Goal: Task Accomplishment & Management: Manage account settings

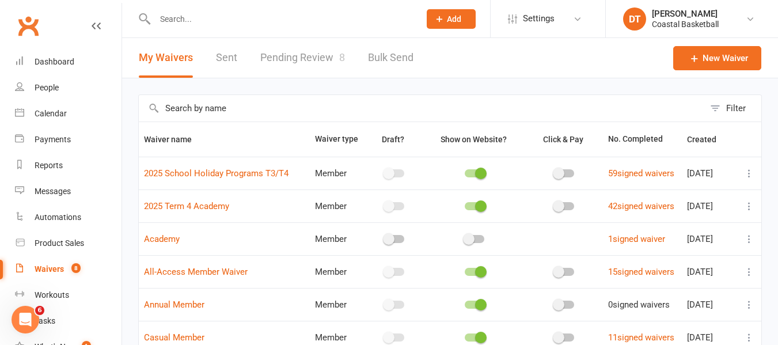
click at [361, 60] on div "My Waivers Sent Pending Review 8 Bulk Send" at bounding box center [276, 58] width 308 height 40
click at [264, 60] on link "Pending Review 8" at bounding box center [302, 58] width 85 height 40
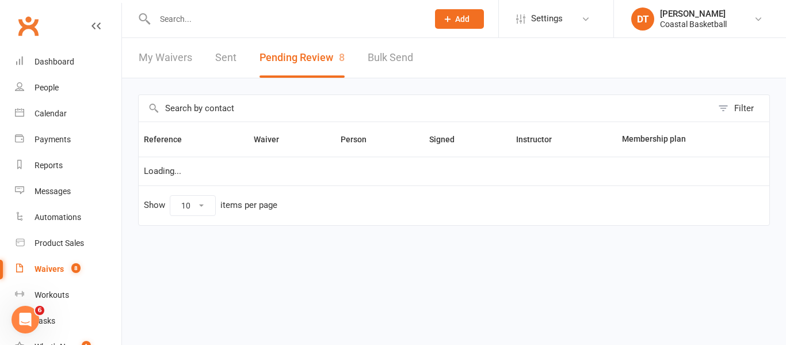
select select "50"
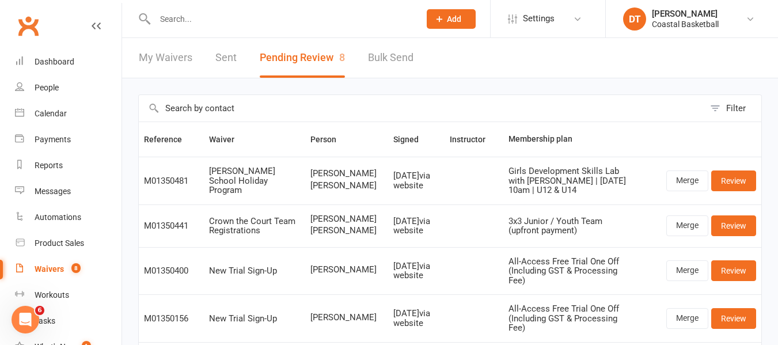
click at [222, 63] on link "Sent" at bounding box center [225, 58] width 21 height 40
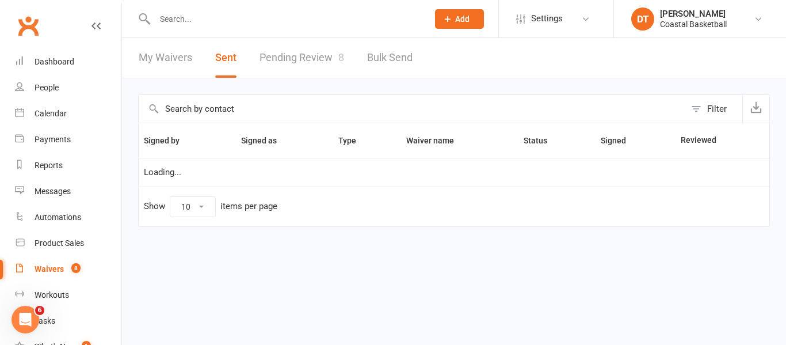
click at [366, 114] on input "text" at bounding box center [412, 109] width 547 height 28
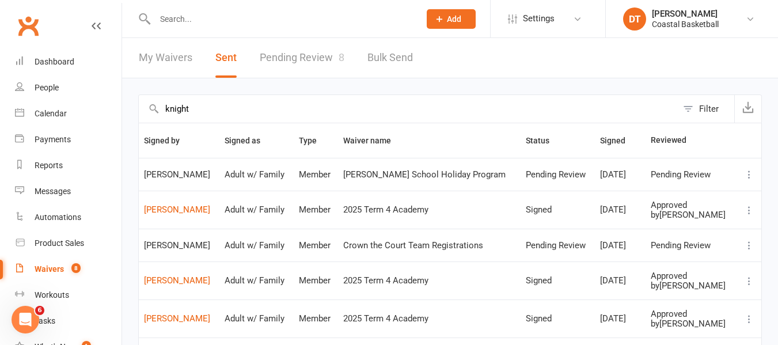
type input "knight"
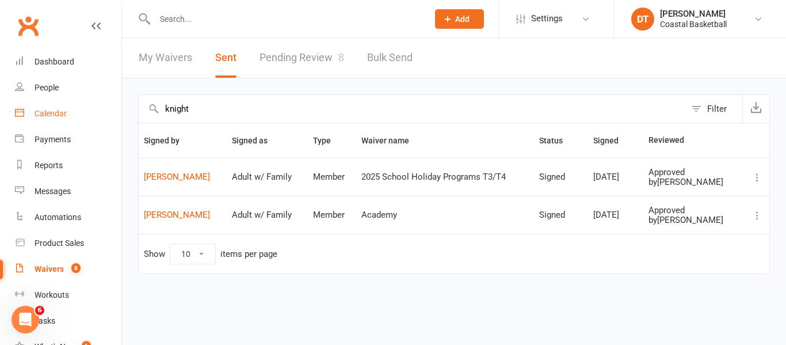
drag, startPoint x: 68, startPoint y: 113, endPoint x: 434, endPoint y: 93, distance: 366.0
click at [68, 113] on link "Calendar" at bounding box center [68, 114] width 106 height 26
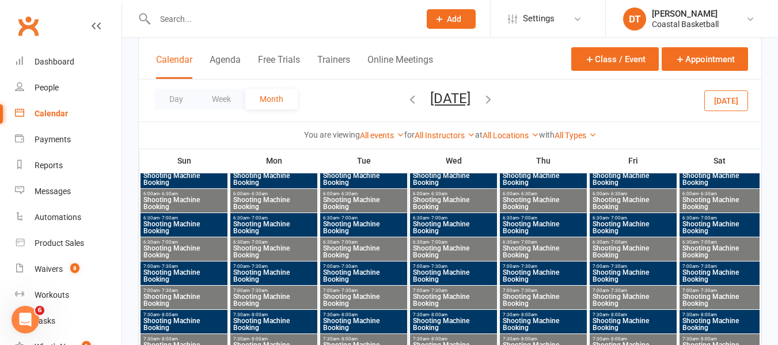
scroll to position [767, 0]
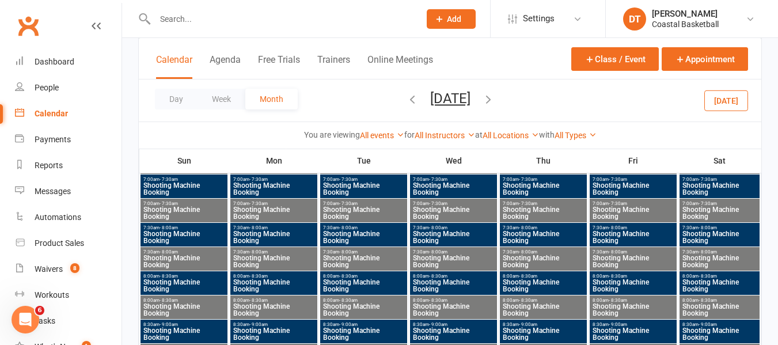
click at [574, 123] on div "You are viewing All events All events Empty events Full events Non-empty events…" at bounding box center [450, 134] width 622 height 26
click at [575, 133] on link "All Types" at bounding box center [575, 135] width 42 height 9
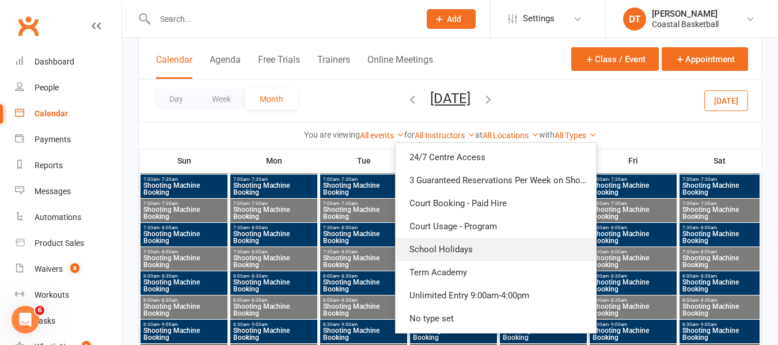
click at [548, 243] on link "School Holidays" at bounding box center [495, 249] width 200 height 23
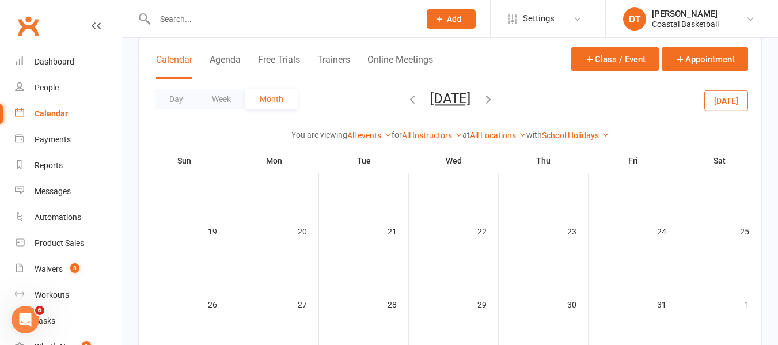
scroll to position [192, 0]
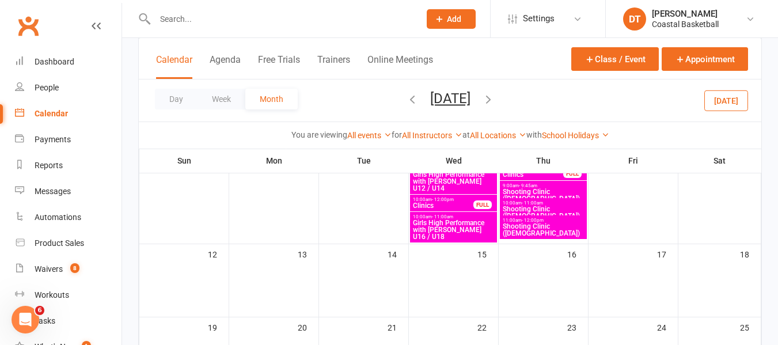
click at [494, 99] on icon "button" at bounding box center [488, 99] width 13 height 13
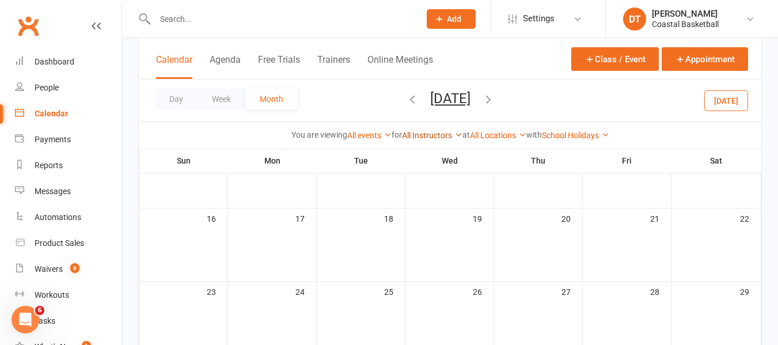
scroll to position [372, 0]
click at [406, 102] on icon "button" at bounding box center [412, 99] width 13 height 13
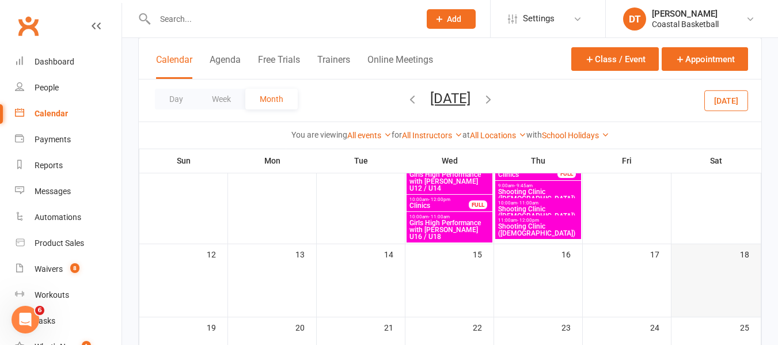
scroll to position [96, 0]
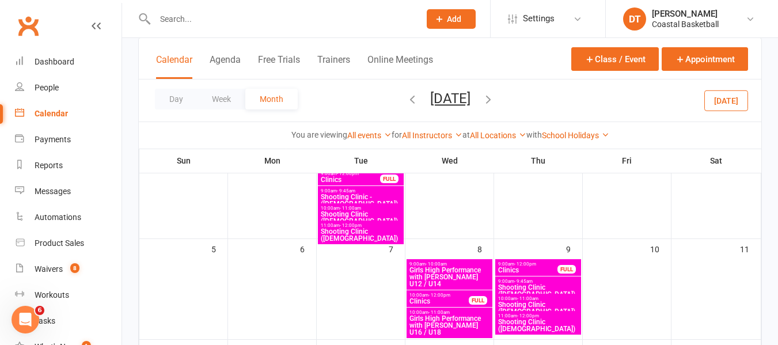
click at [576, 139] on div "School Holidays Show All Types 24/7 Centre Access 3 Guaranteed Reservations Per…" at bounding box center [575, 135] width 67 height 13
click at [577, 137] on link "School Holidays" at bounding box center [575, 135] width 67 height 9
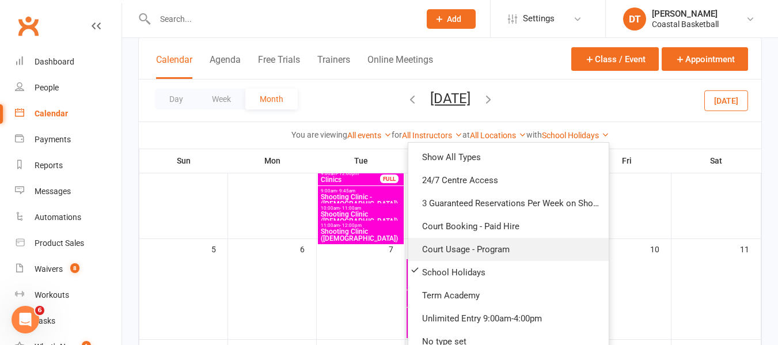
click at [555, 246] on link "Court Usage - Program" at bounding box center [508, 249] width 200 height 23
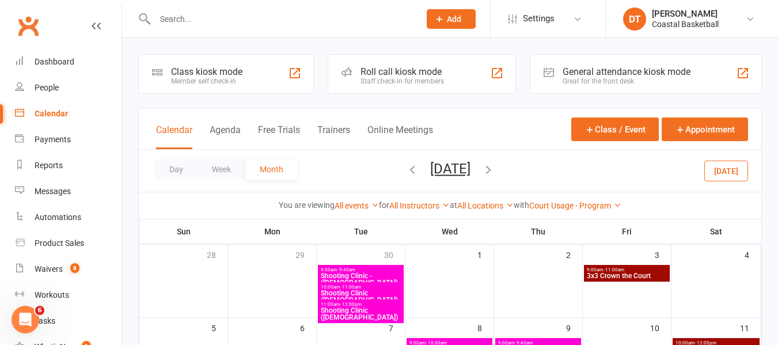
click at [657, 278] on span "3x3 Crown the Court" at bounding box center [626, 275] width 81 height 7
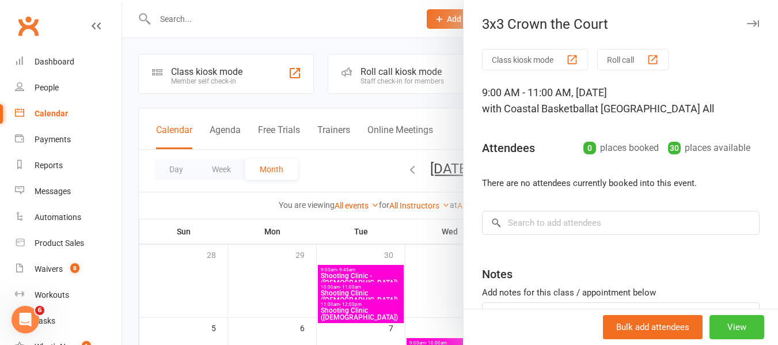
click at [709, 326] on button "View" at bounding box center [736, 327] width 55 height 24
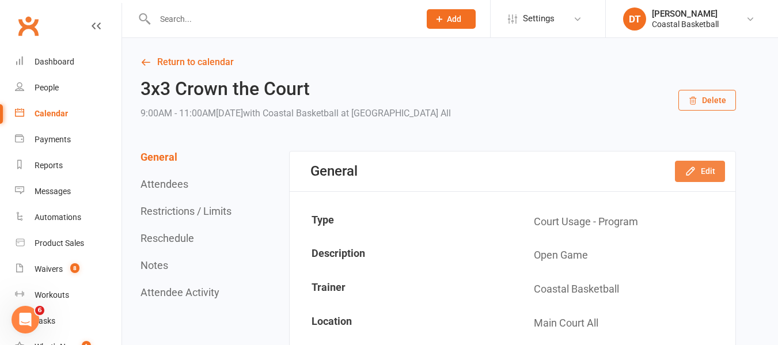
click at [715, 167] on button "Edit" at bounding box center [700, 171] width 50 height 21
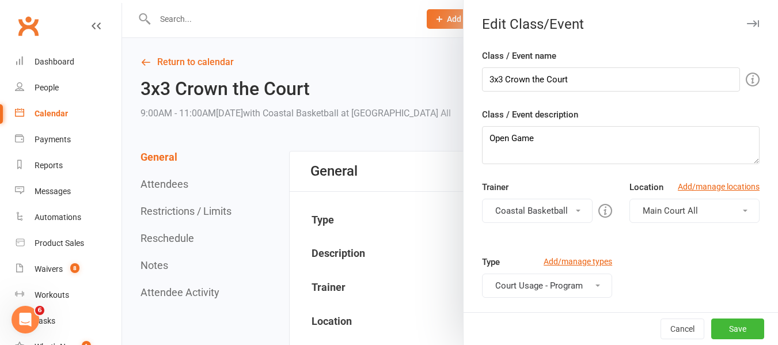
click at [538, 200] on button "Coastal Basketball" at bounding box center [537, 211] width 111 height 24
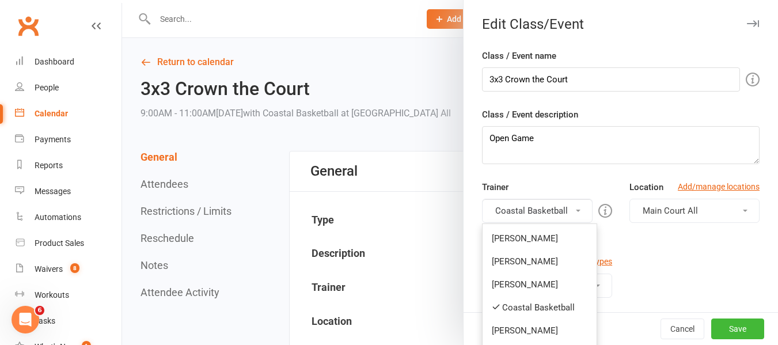
click at [538, 201] on button "Coastal Basketball" at bounding box center [537, 211] width 111 height 24
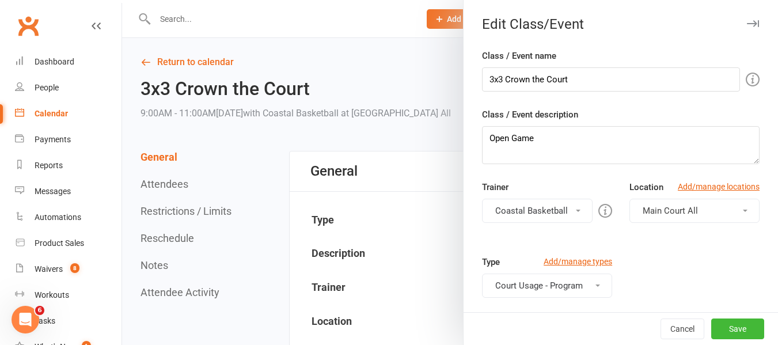
click at [550, 290] on button "Court Usage - Program" at bounding box center [547, 285] width 130 height 24
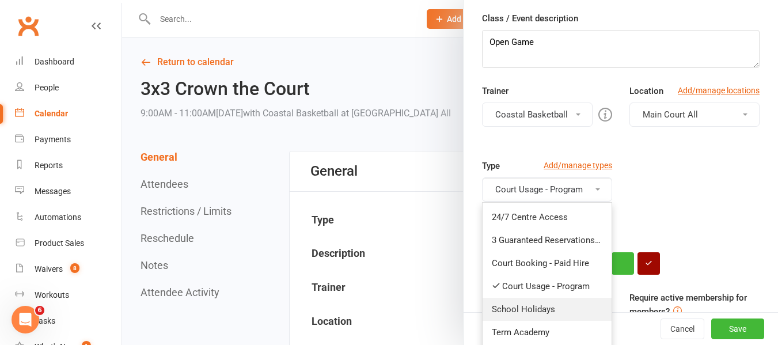
click at [532, 316] on link "School Holidays" at bounding box center [546, 309] width 129 height 23
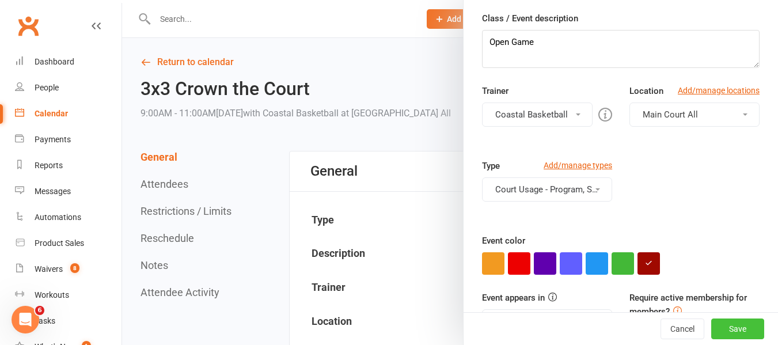
click at [727, 329] on button "Save" at bounding box center [737, 328] width 53 height 21
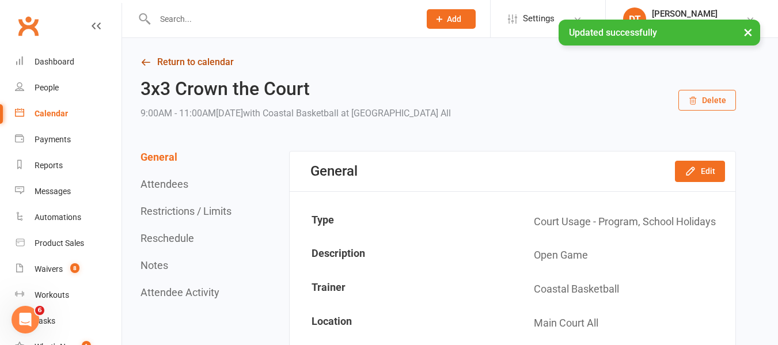
click at [178, 62] on link "Return to calendar" at bounding box center [437, 62] width 595 height 16
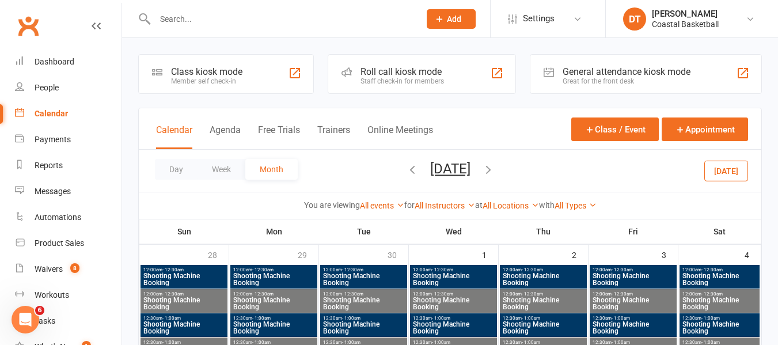
click at [606, 192] on div "You are viewing All events All events Empty events Full events Non-empty events…" at bounding box center [450, 205] width 622 height 26
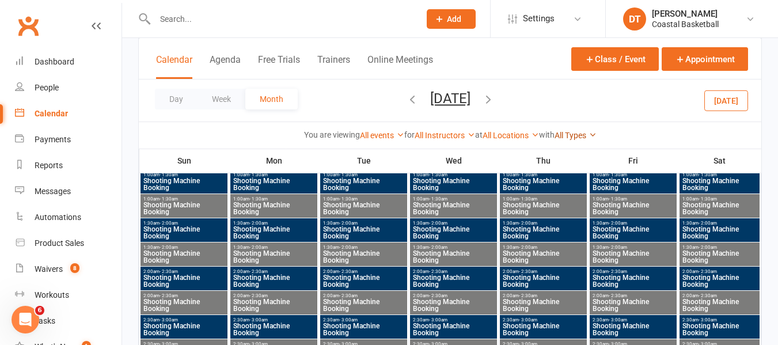
click at [589, 132] on link "All Types" at bounding box center [575, 135] width 42 height 9
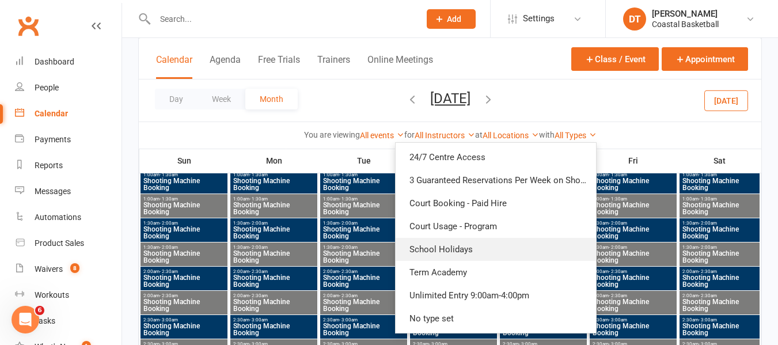
click at [540, 243] on link "School Holidays" at bounding box center [495, 249] width 200 height 23
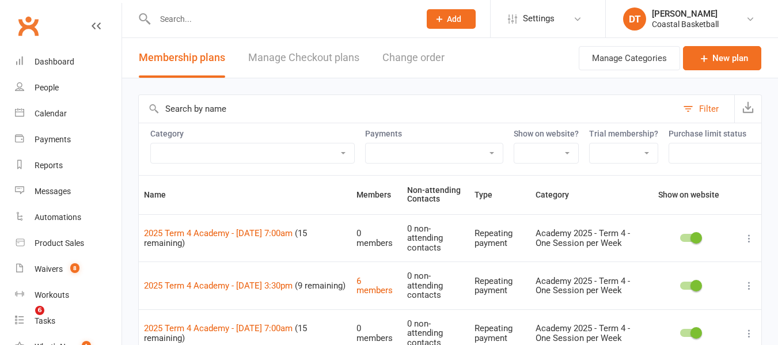
select select "100"
click at [47, 117] on div "Calendar" at bounding box center [51, 113] width 32 height 9
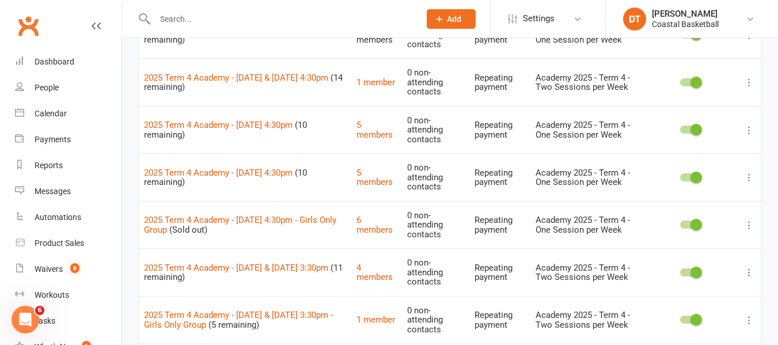
scroll to position [298, 0]
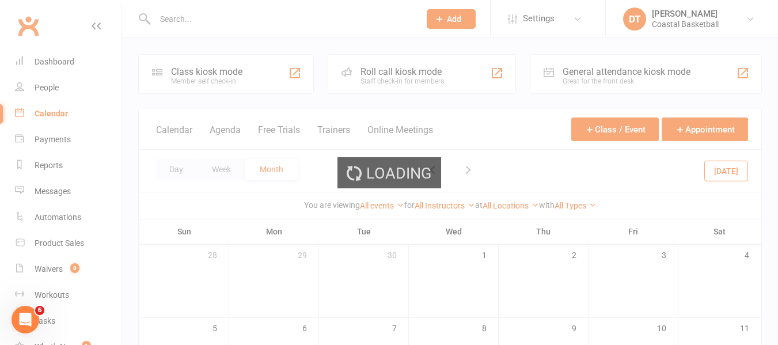
click at [578, 201] on div "Loading" at bounding box center [389, 172] width 778 height 345
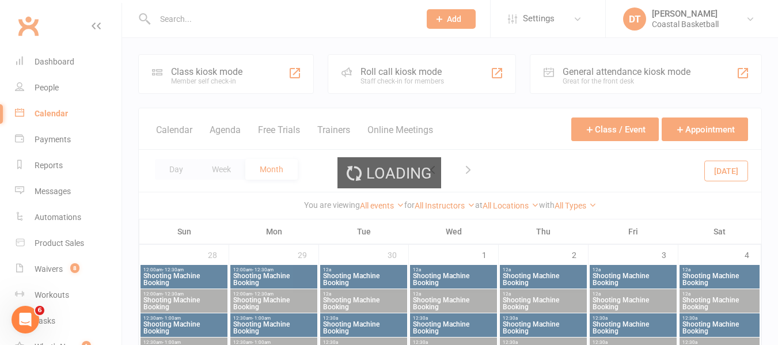
click at [583, 209] on div "Loading" at bounding box center [389, 172] width 778 height 345
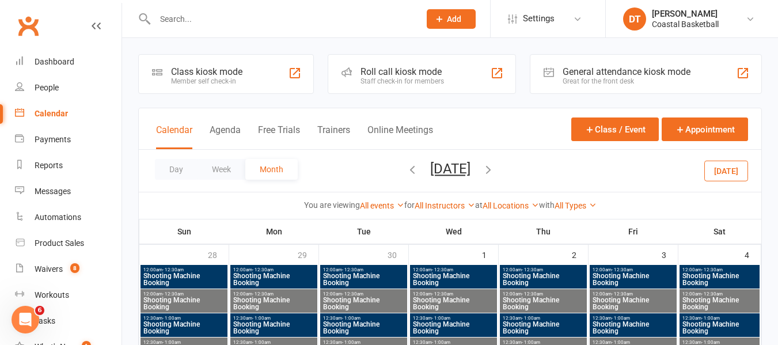
click at [587, 205] on link "All Types" at bounding box center [575, 205] width 42 height 9
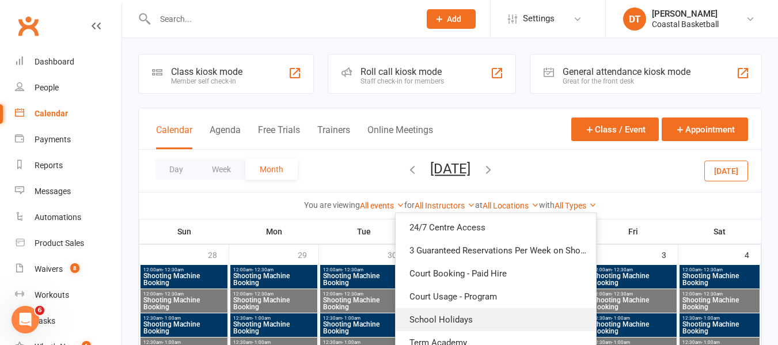
click at [523, 323] on link "School Holidays" at bounding box center [495, 319] width 200 height 23
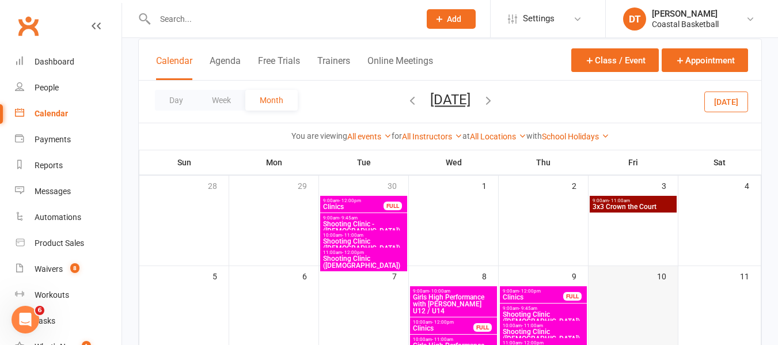
scroll to position [96, 0]
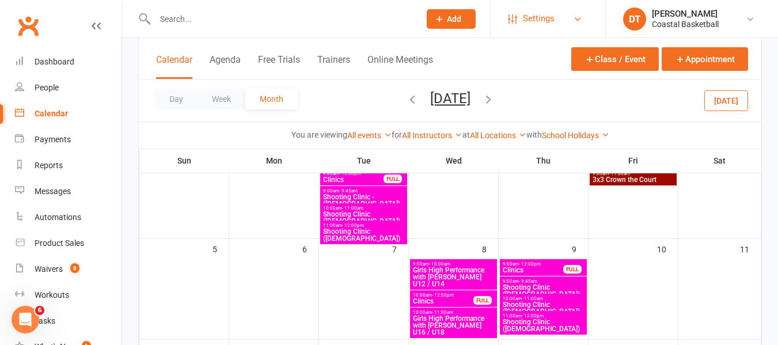
click at [550, 28] on span "Settings" at bounding box center [539, 19] width 32 height 26
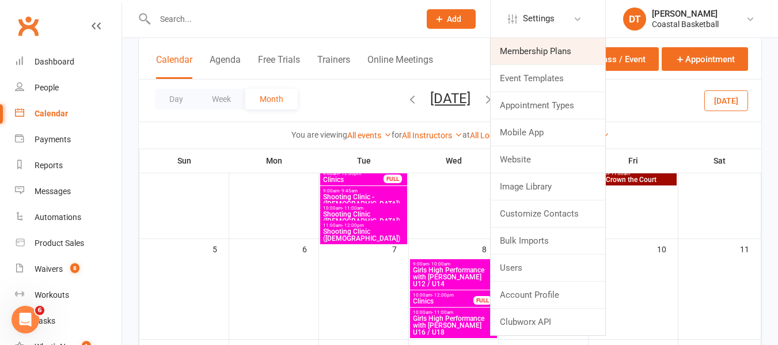
click at [558, 58] on link "Membership Plans" at bounding box center [547, 51] width 115 height 26
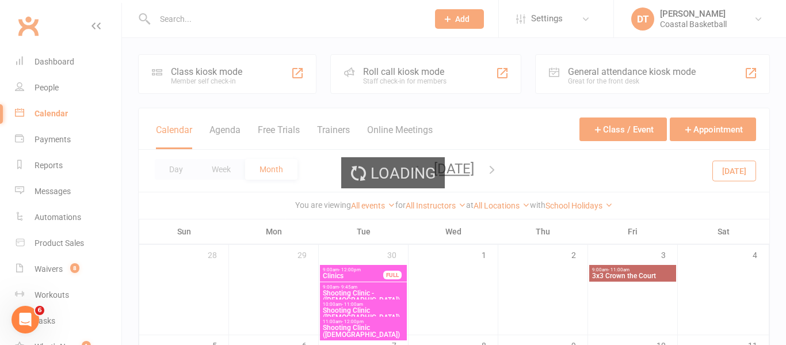
select select "100"
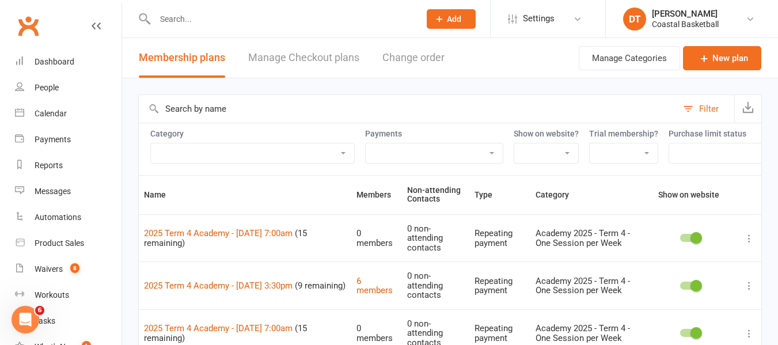
click at [234, 152] on select "Academy 2025 - Term 4 - One Session per Week Academy 2025 - Term 4 - Two Sessio…" at bounding box center [252, 153] width 203 height 20
click at [247, 153] on select "Academy 2025 - Term 4 - One Session per Week Academy 2025 - Term 4 - Two Sessio…" at bounding box center [252, 153] width 203 height 20
click at [272, 104] on input "text" at bounding box center [408, 109] width 538 height 28
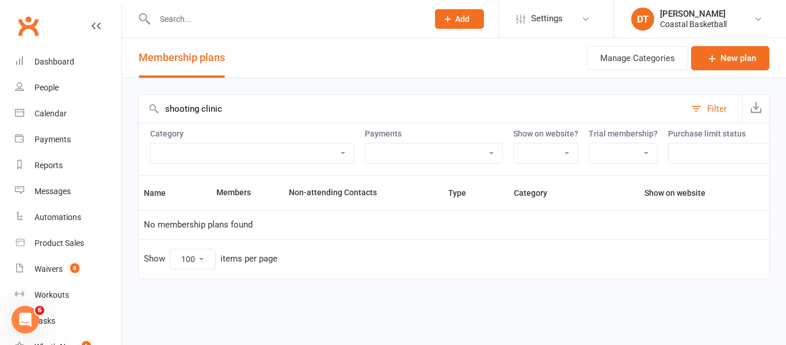
type input "shooting clinic"
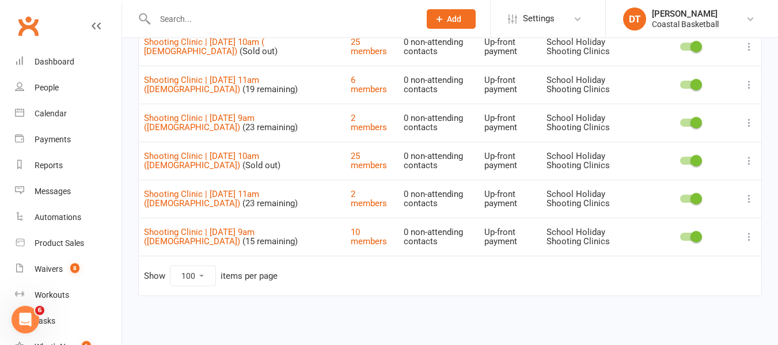
scroll to position [192, 0]
click at [744, 45] on icon at bounding box center [749, 47] width 12 height 12
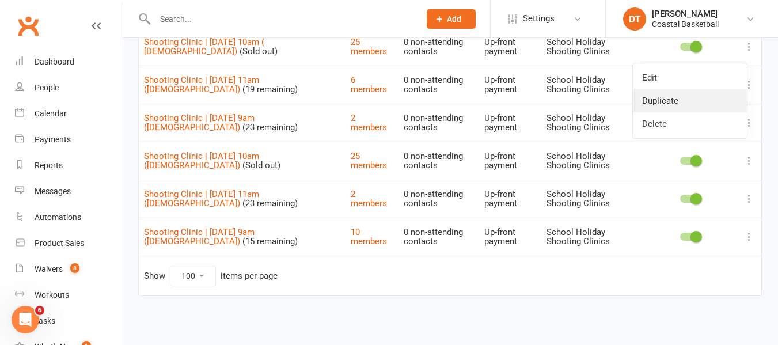
click at [695, 89] on link "Duplicate" at bounding box center [690, 100] width 114 height 23
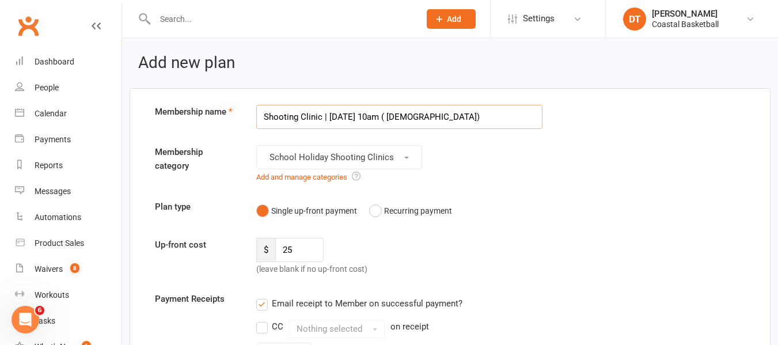
click at [379, 115] on input "Shooting Clinic | 30th Sept | 10am ( 7-11yo)" at bounding box center [399, 117] width 287 height 24
drag, startPoint x: 328, startPoint y: 117, endPoint x: 363, endPoint y: 112, distance: 34.9
click at [363, 112] on input "Shooting Clinic | 30th Sept | 9am ( 7-11yo)" at bounding box center [399, 117] width 287 height 24
type input "Shooting Clinic | 6th Oct | 9am ( 7-11yo)"
click at [602, 212] on div "Plan type Single up-front payment Recurring payment" at bounding box center [449, 211] width 607 height 22
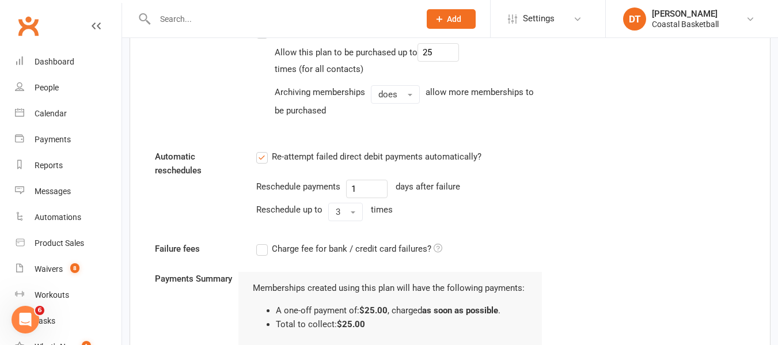
scroll to position [1095, 0]
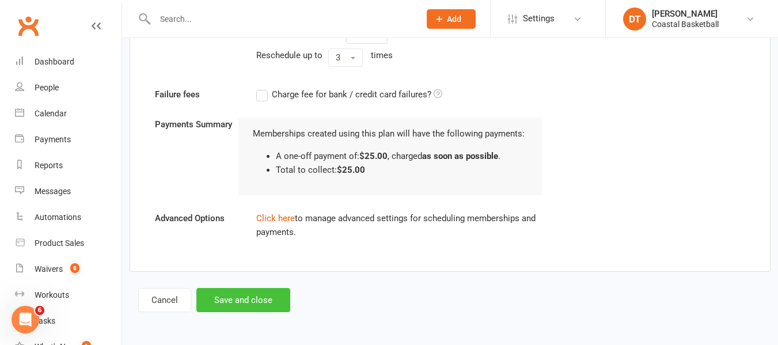
click at [273, 302] on button "Save and close" at bounding box center [243, 300] width 94 height 24
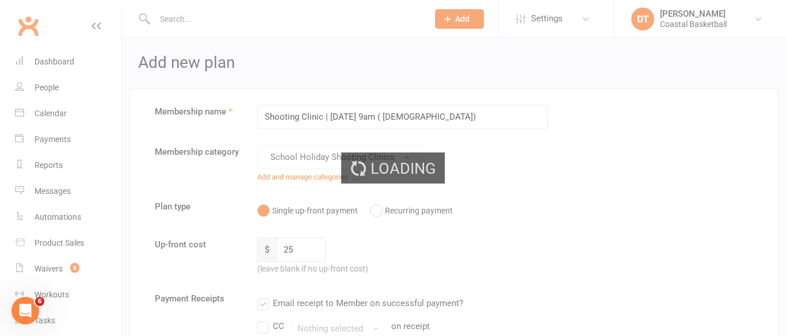
select select "100"
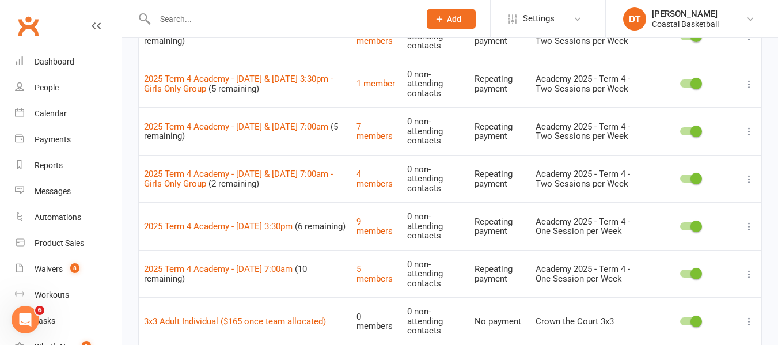
scroll to position [576, 0]
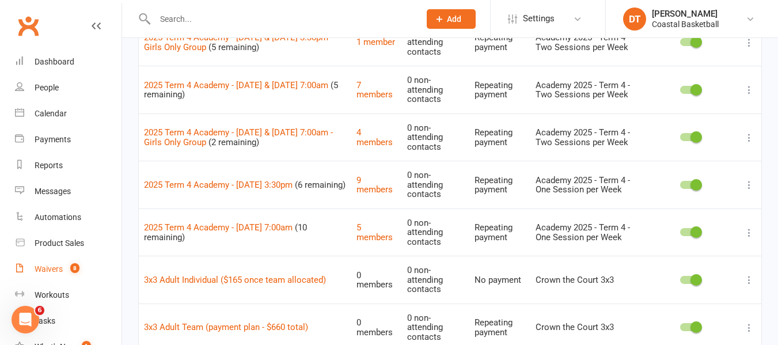
click at [58, 266] on div "Waivers" at bounding box center [49, 268] width 28 height 9
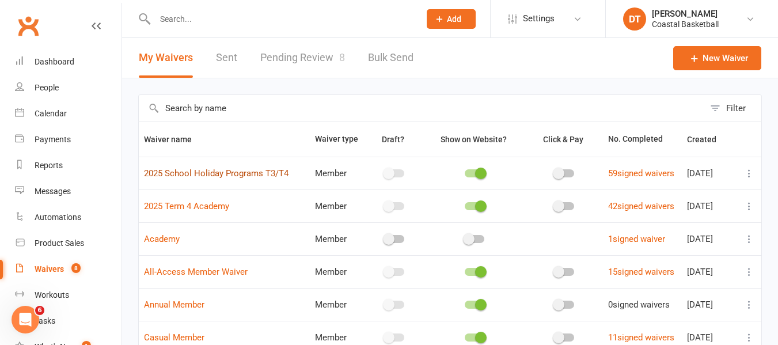
click at [237, 170] on link "2025 School Holiday Programs T3/T4" at bounding box center [216, 173] width 144 height 10
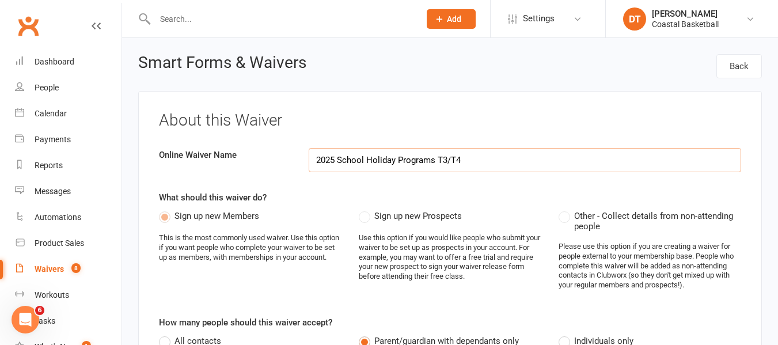
select select "applies_to_dependant_signees"
select select "checkbox"
select select "applies_to_dependant_signees"
select select "select"
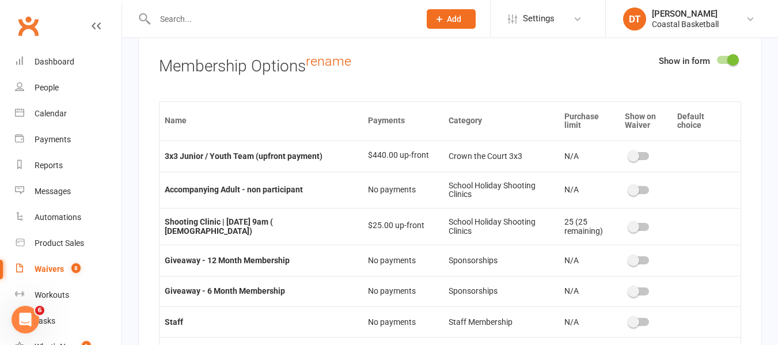
scroll to position [1247, 0]
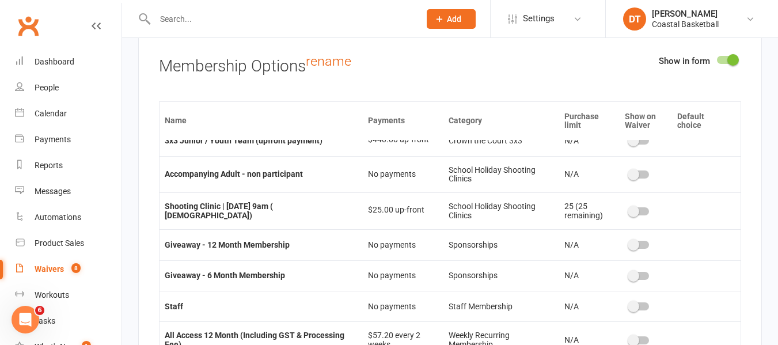
click at [627, 205] on span at bounding box center [633, 211] width 12 height 12
click at [629, 210] on input "checkbox" at bounding box center [629, 210] width 0 height 0
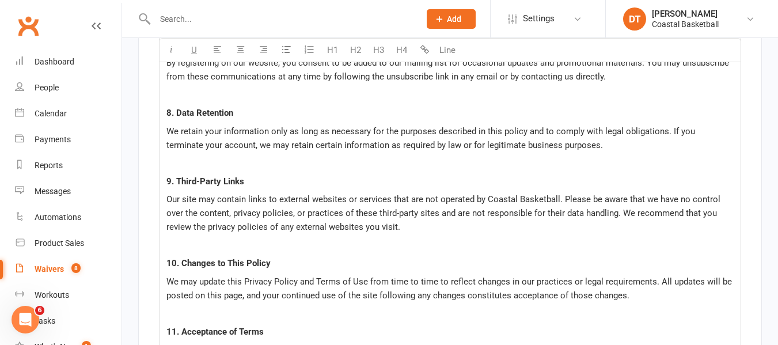
scroll to position [8868, 0]
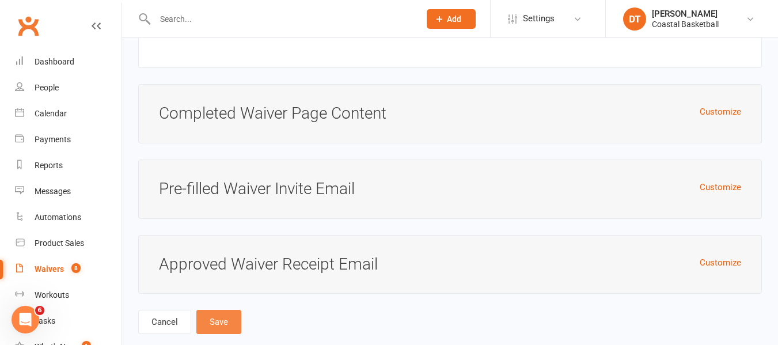
click at [238, 311] on button "Save" at bounding box center [218, 322] width 45 height 24
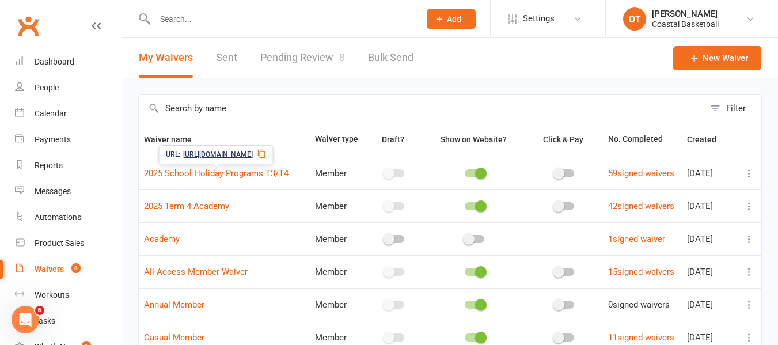
click at [209, 152] on span "https://app.clubworx.com/s/OIohSYpJ" at bounding box center [218, 154] width 70 height 11
